Goal: Check status

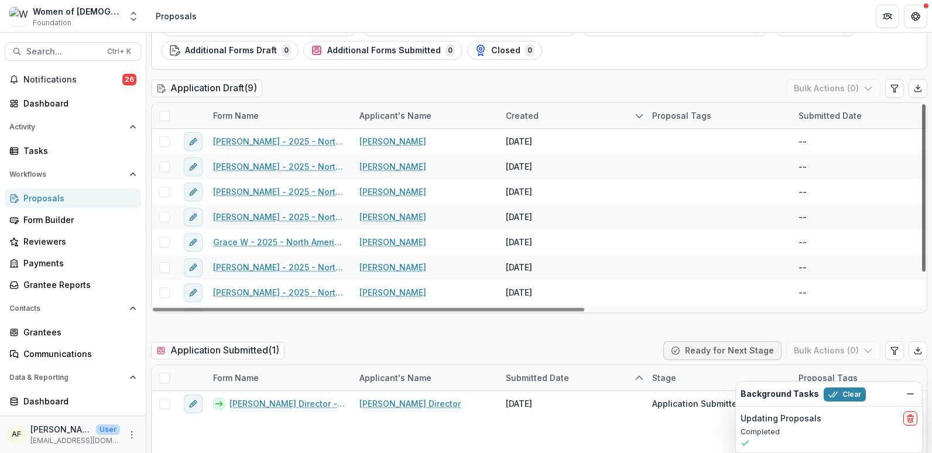
drag, startPoint x: 919, startPoint y: 148, endPoint x: 918, endPoint y: 98, distance: 49.8
click at [922, 104] on div at bounding box center [924, 187] width 4 height 167
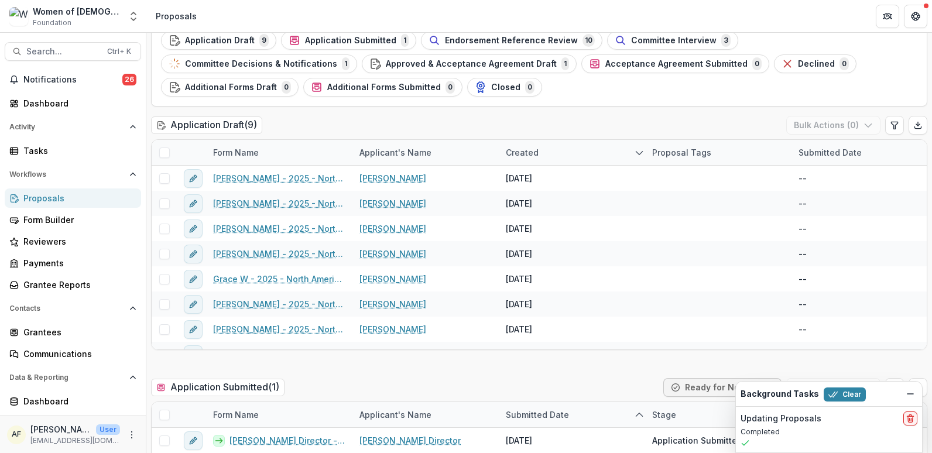
scroll to position [20, 0]
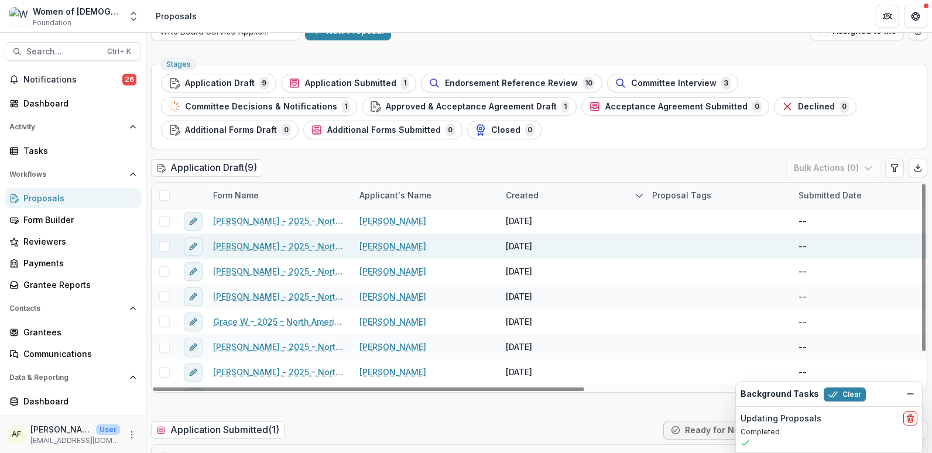
click at [278, 247] on link "[PERSON_NAME] - 2025 - North American Board Service Application 2026" at bounding box center [279, 246] width 132 height 12
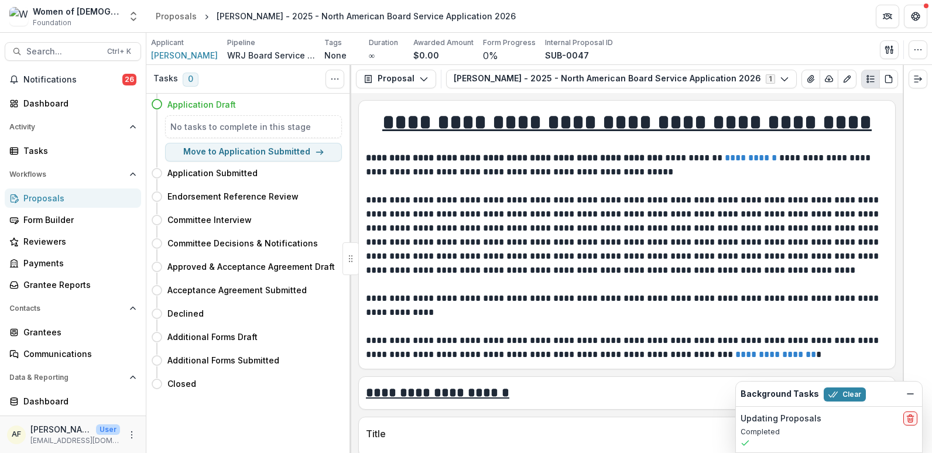
click at [97, 193] on div "Proposals" at bounding box center [77, 198] width 108 height 12
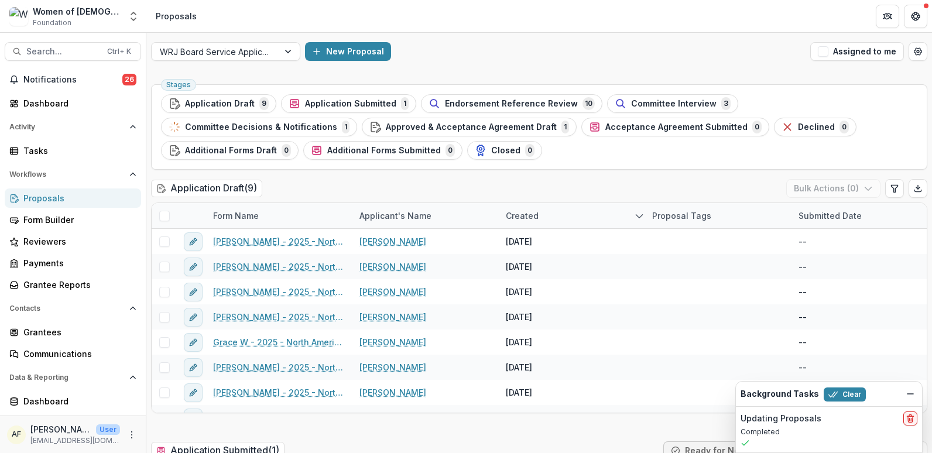
drag, startPoint x: 928, startPoint y: 58, endPoint x: 928, endPoint y: 65, distance: 7.0
click at [928, 65] on div "WRJ Board Service Applications 2026 New Proposal Assigned to me" at bounding box center [539, 51] width 786 height 37
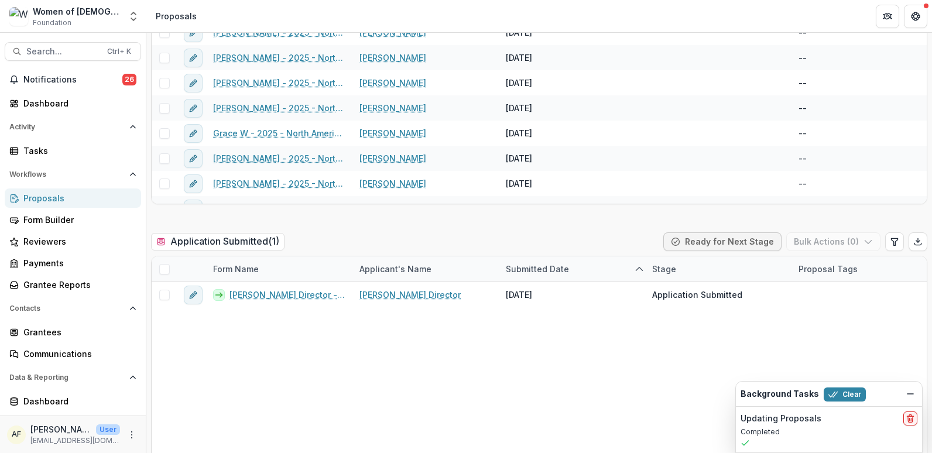
scroll to position [231, 0]
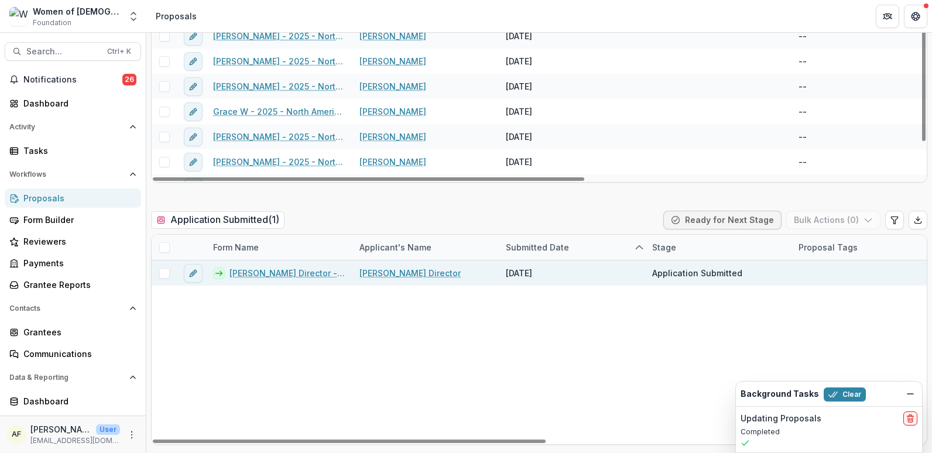
click at [283, 273] on link "[PERSON_NAME] Director - 2025 - North American Board Service Application 2026" at bounding box center [287, 273] width 116 height 12
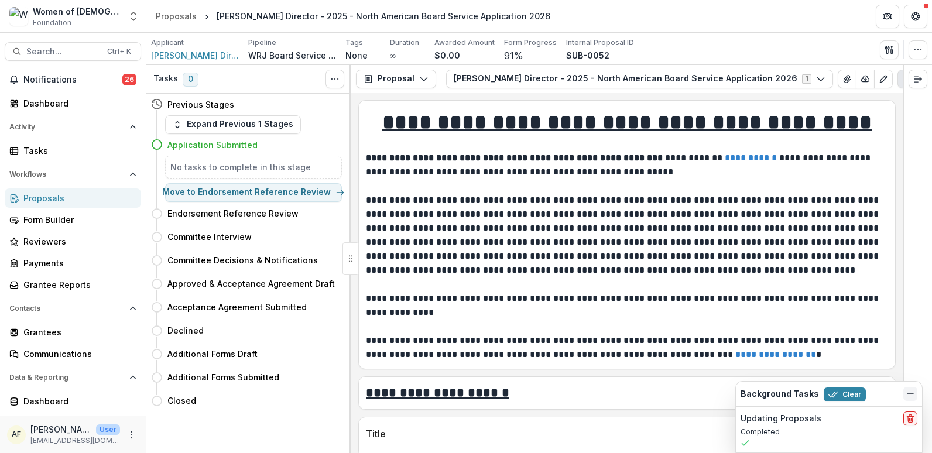
click at [905, 394] on button "Dismiss" at bounding box center [910, 394] width 14 height 14
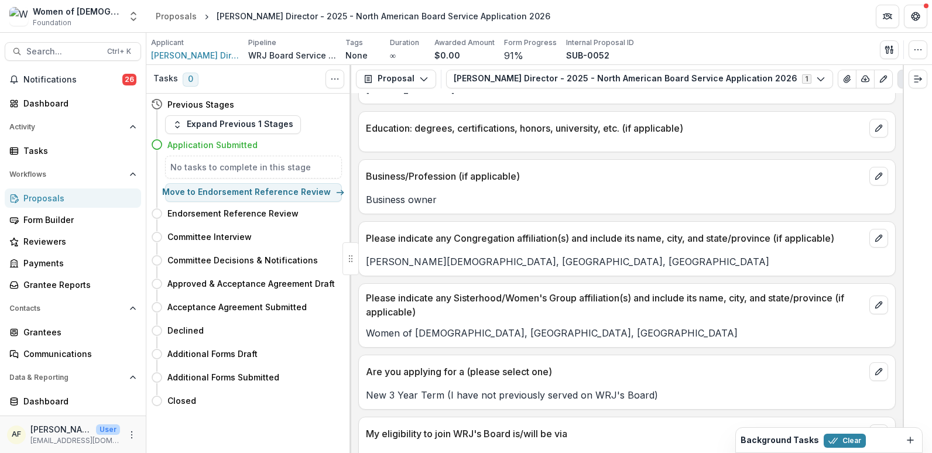
scroll to position [1098, 0]
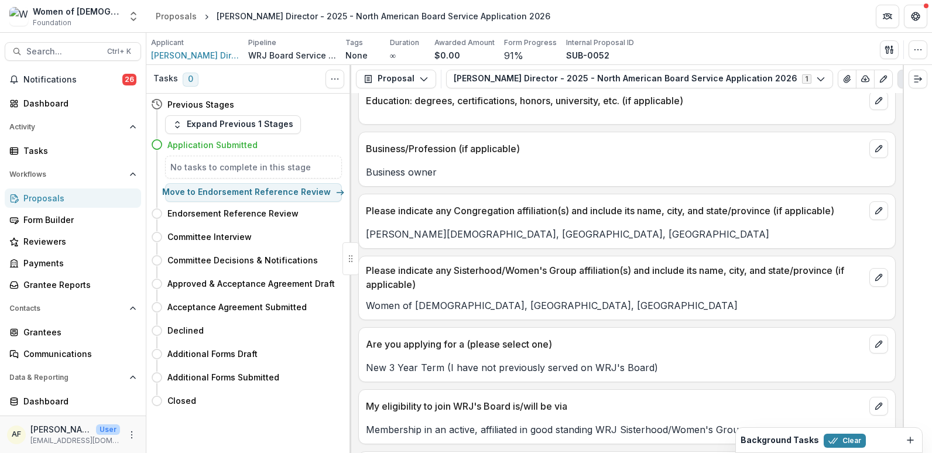
click at [461, 308] on p "Women of [DEMOGRAPHIC_DATA], [GEOGRAPHIC_DATA], [GEOGRAPHIC_DATA]" at bounding box center [627, 306] width 522 height 14
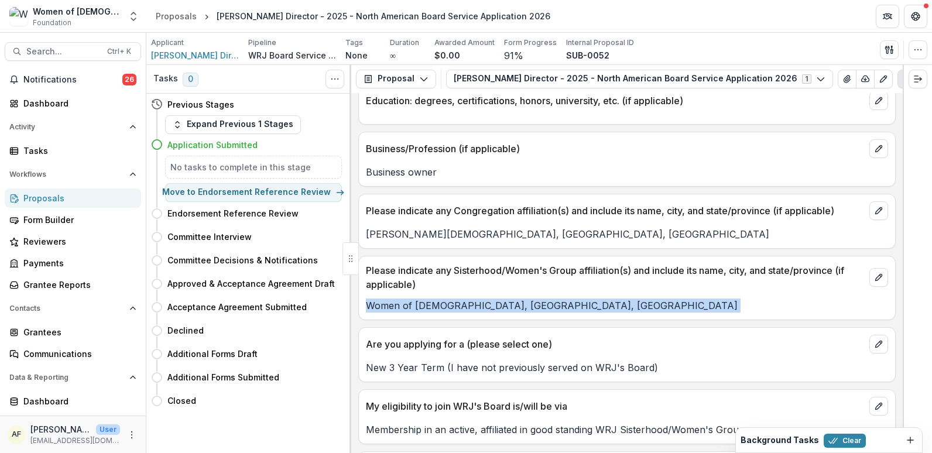
copy p "Women of [DEMOGRAPHIC_DATA], [GEOGRAPHIC_DATA], [GEOGRAPHIC_DATA]"
